Goal: Navigation & Orientation: Find specific page/section

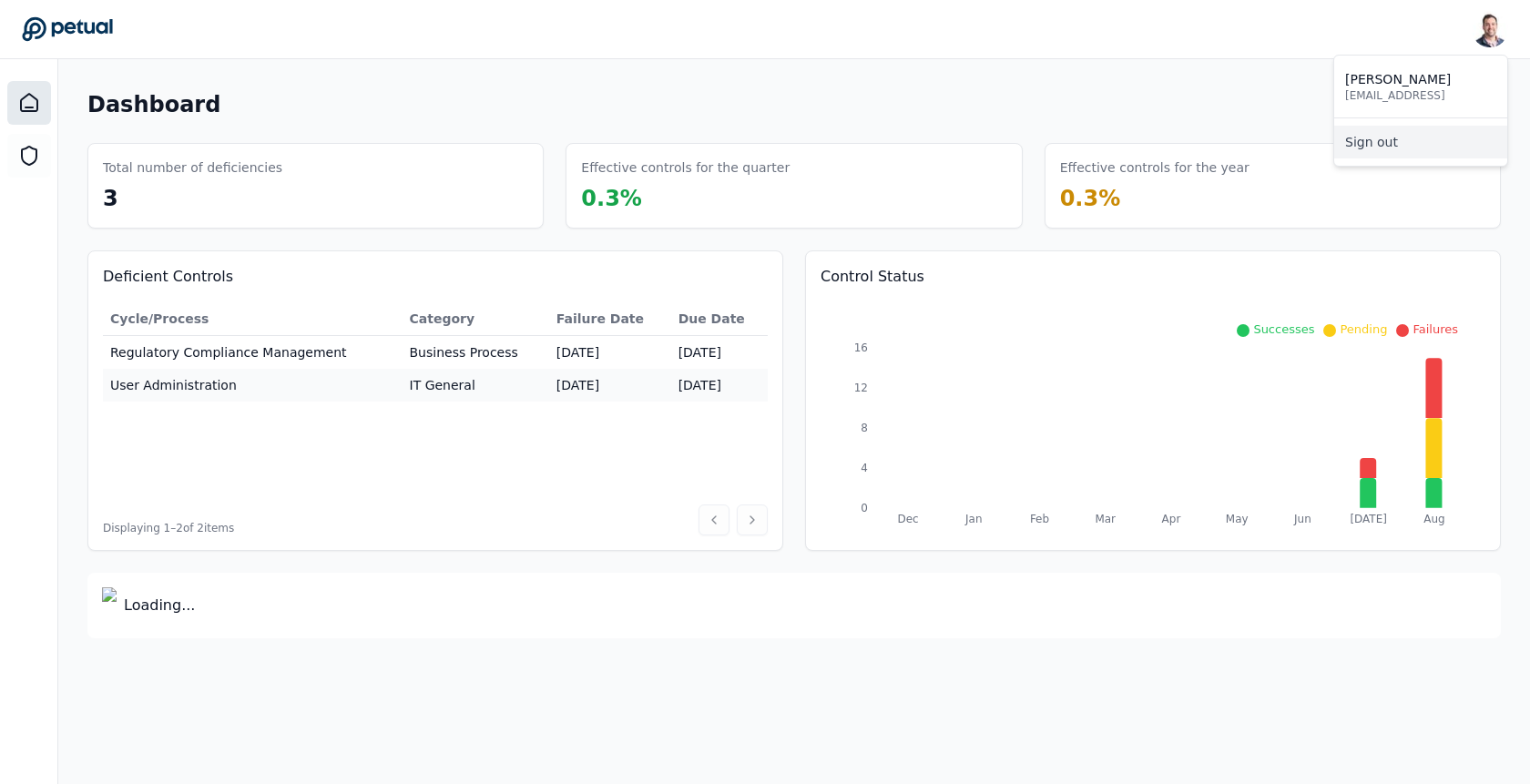
click at [1430, 131] on link "Sign out" at bounding box center [1420, 141] width 173 height 33
